Goal: Task Accomplishment & Management: Manage account settings

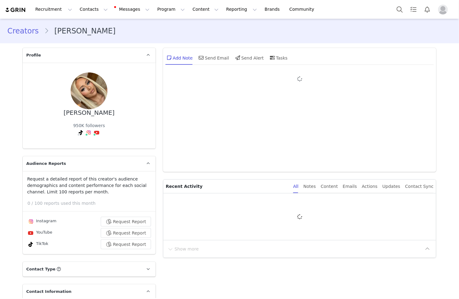
type input "+1 ([GEOGRAPHIC_DATA])"
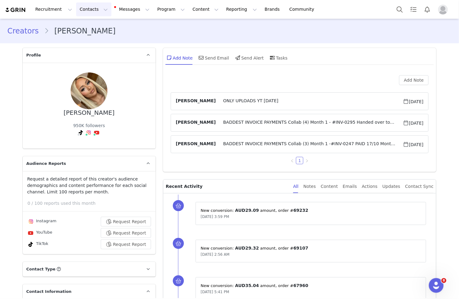
click at [76, 10] on button "Contacts Contacts" at bounding box center [93, 9] width 35 height 14
click at [98, 28] on div "Creators" at bounding box center [95, 27] width 41 height 6
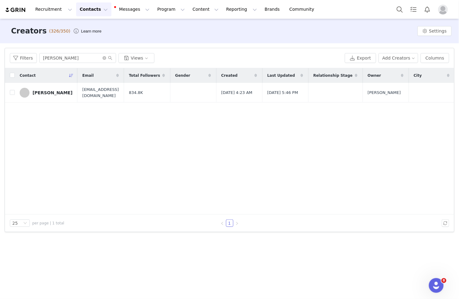
click at [56, 89] on link "[PERSON_NAME]" at bounding box center [46, 93] width 53 height 10
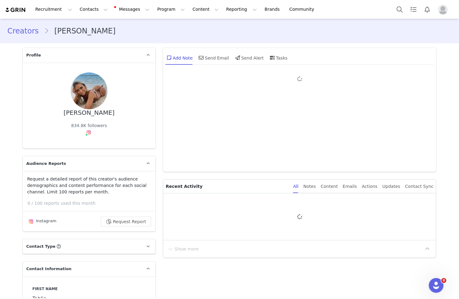
type input "+61 ([GEOGRAPHIC_DATA])"
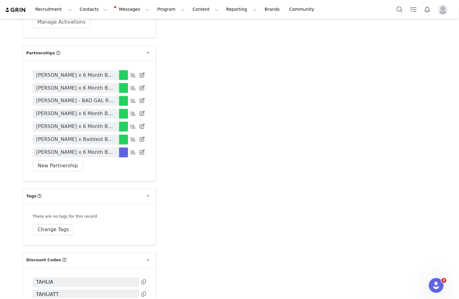
scroll to position [1215, 0]
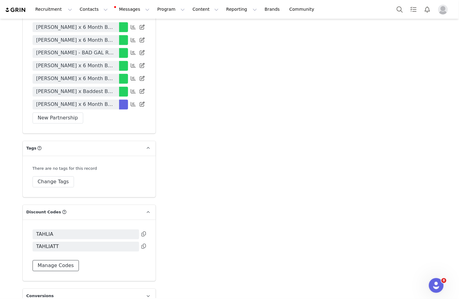
click at [53, 260] on button "Manage Codes" at bounding box center [56, 265] width 47 height 11
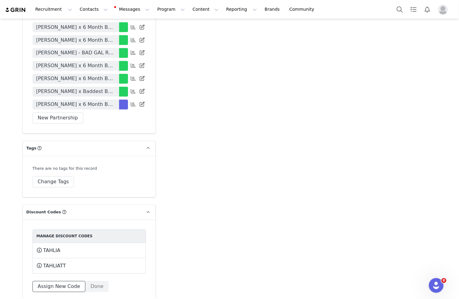
click at [60, 281] on button "Assign New Code" at bounding box center [59, 286] width 53 height 11
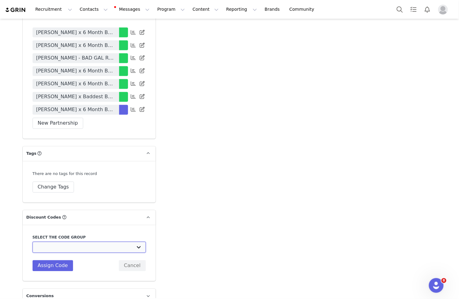
click at [77, 242] on select "Baddest Bod: BADDEST DISCOUNT CODES" at bounding box center [89, 247] width 113 height 11
select select "10005834"
click at [33, 242] on select "Baddest Bod: BADDEST DISCOUNT CODES" at bounding box center [89, 247] width 113 height 11
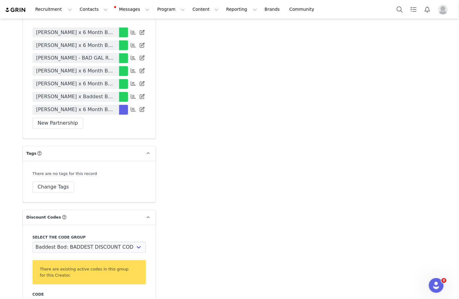
click at [62, 298] on input "TAHLIASKAINES15" at bounding box center [89, 304] width 113 height 11
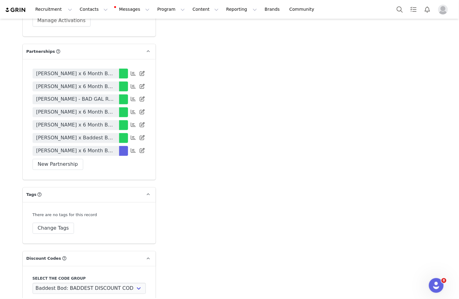
scroll to position [1267, 0]
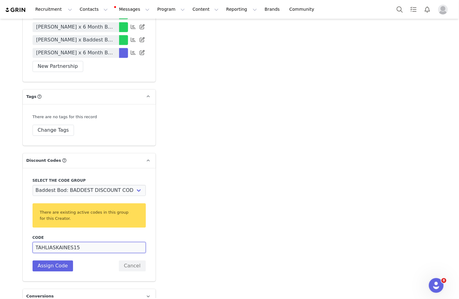
drag, startPoint x: 85, startPoint y: 217, endPoint x: 53, endPoint y: 214, distance: 32.0
click at [53, 242] on input "TAHLIASKAINES15" at bounding box center [89, 247] width 113 height 11
type input "TAHLIAYT"
click at [53, 260] on button "Assign Code" at bounding box center [53, 265] width 40 height 11
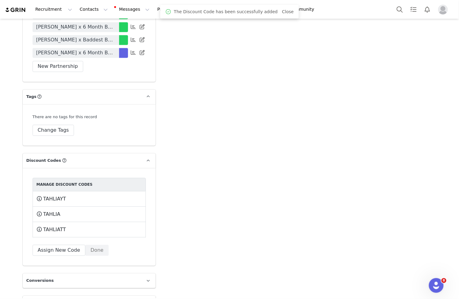
scroll to position [1250, 0]
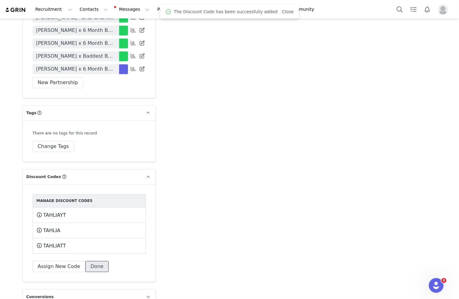
click at [93, 261] on button "Done" at bounding box center [96, 266] width 23 height 11
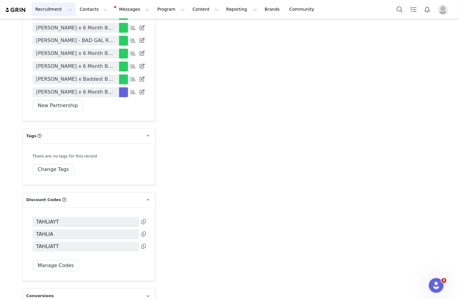
scroll to position [1227, 0]
